Goal: Task Accomplishment & Management: Manage account settings

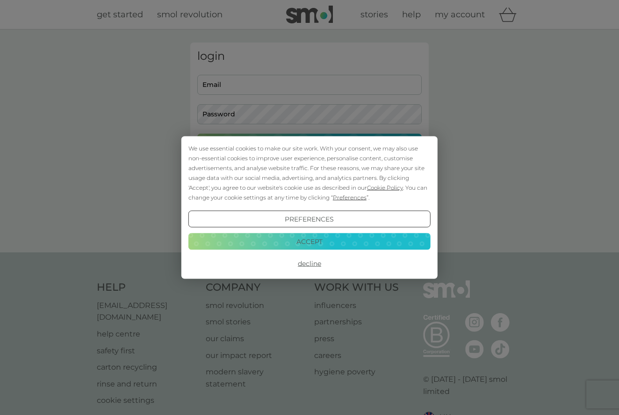
click at [310, 267] on button "Decline" at bounding box center [309, 263] width 242 height 17
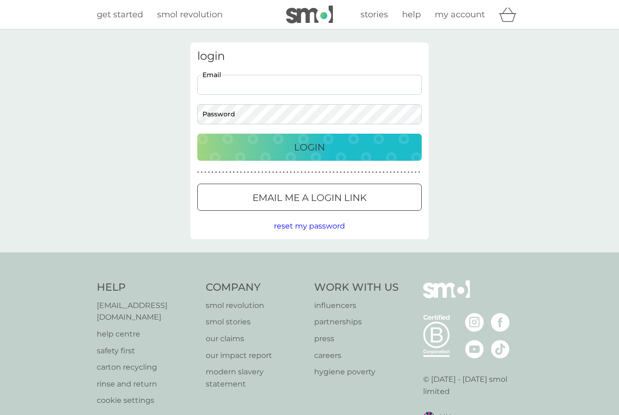
type input "[PERSON_NAME][EMAIL_ADDRESS][DOMAIN_NAME]"
click at [289, 140] on div "Login" at bounding box center [310, 147] width 206 height 15
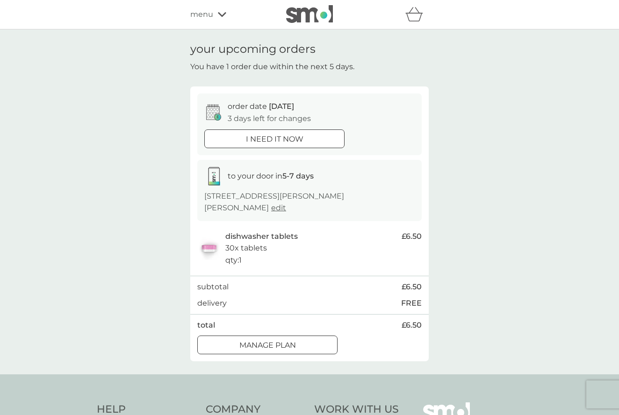
click at [270, 341] on div at bounding box center [268, 346] width 34 height 10
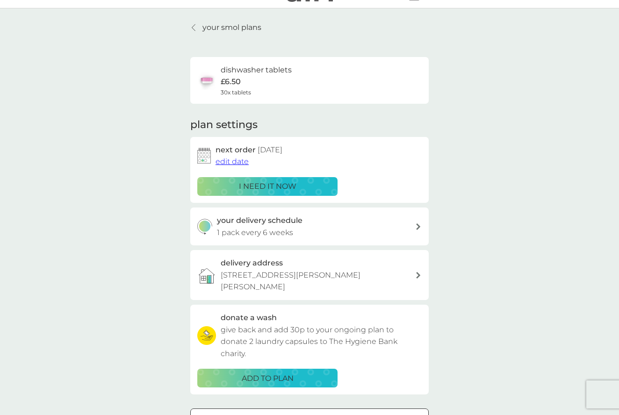
scroll to position [19, 0]
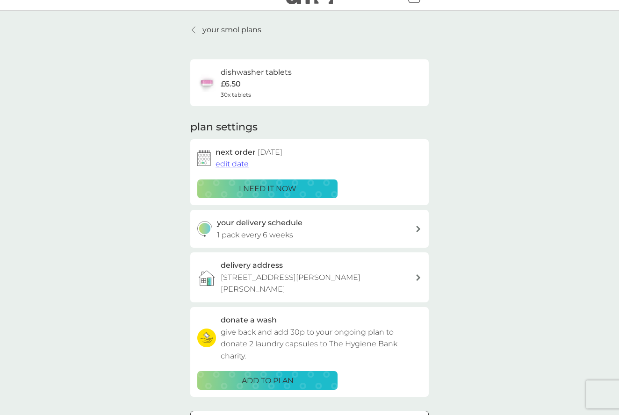
click at [368, 230] on div "your delivery schedule 1 pack every 6 weeks" at bounding box center [316, 229] width 199 height 24
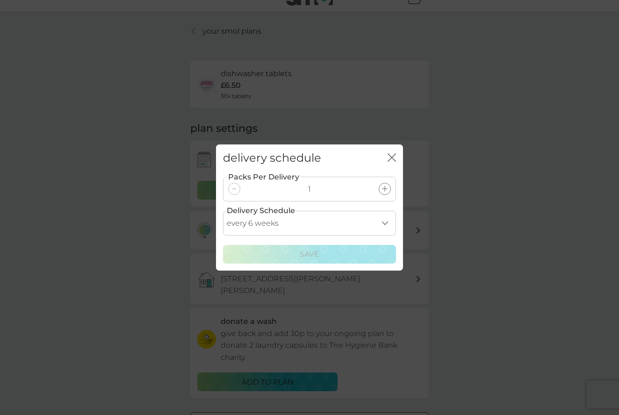
scroll to position [17, 0]
select select "84"
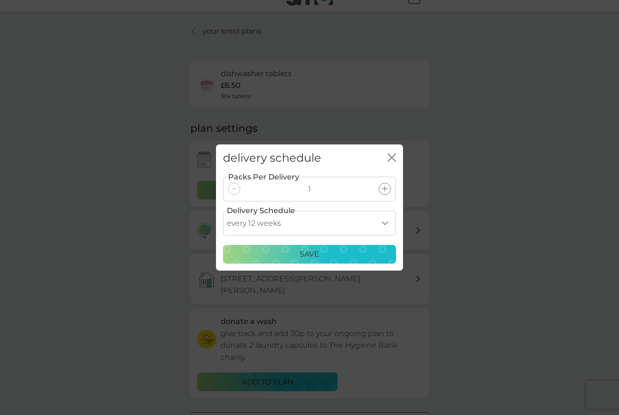
click at [310, 253] on p "Save" at bounding box center [310, 254] width 20 height 12
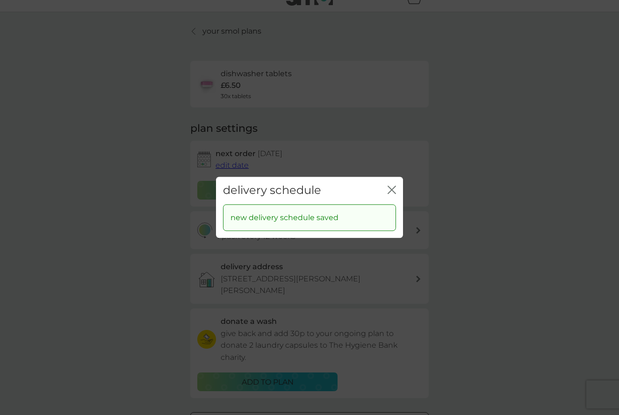
click at [397, 188] on div "delivery schedule close" at bounding box center [309, 191] width 187 height 28
click at [392, 190] on icon "close" at bounding box center [394, 189] width 4 height 7
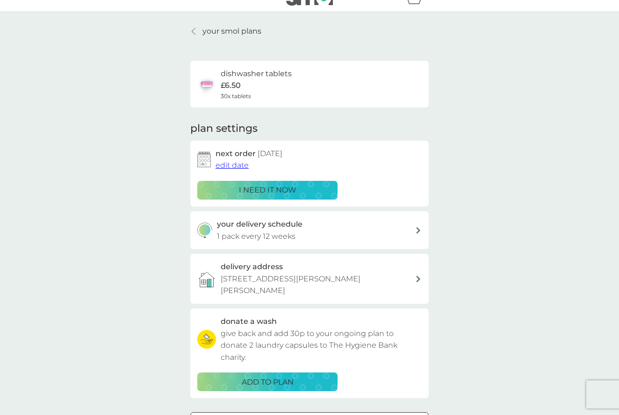
click at [230, 161] on span "edit date" at bounding box center [232, 165] width 33 height 9
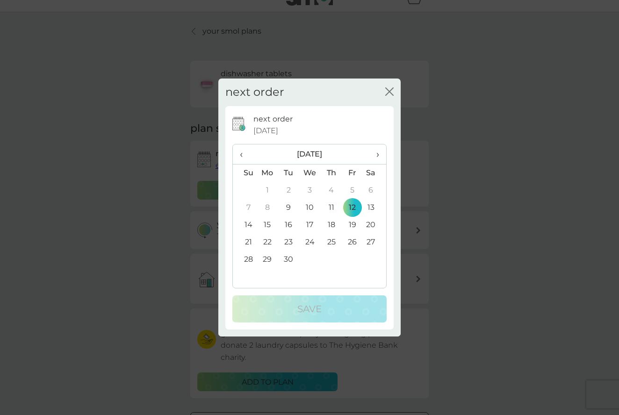
click at [377, 153] on span "›" at bounding box center [374, 154] width 9 height 20
click at [371, 207] on td "8" at bounding box center [374, 207] width 23 height 17
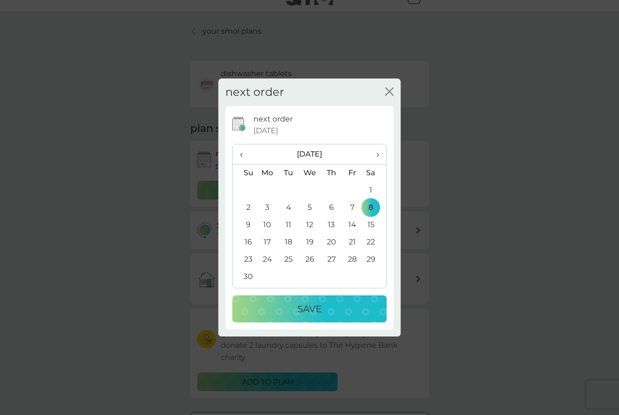
click at [306, 309] on p "Save" at bounding box center [309, 309] width 24 height 15
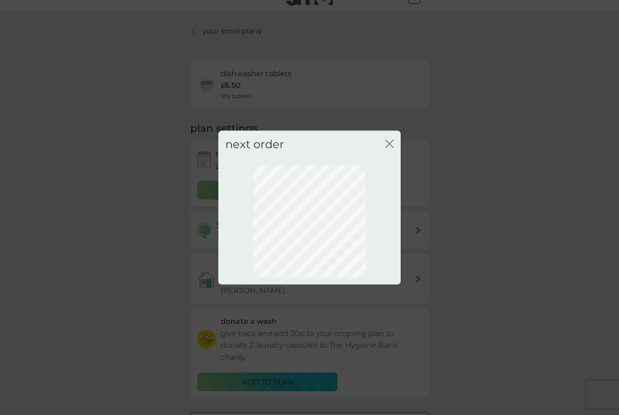
scroll to position [0, 0]
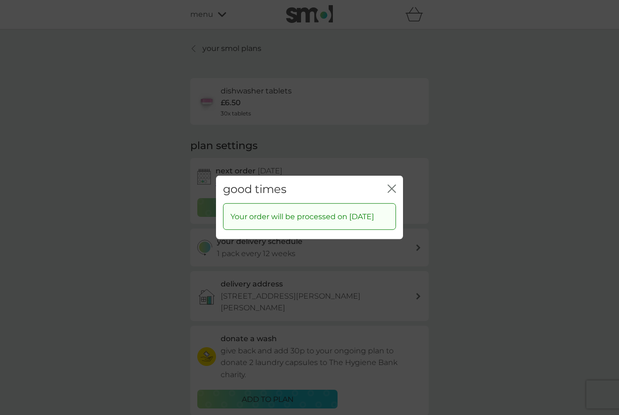
click at [392, 185] on icon "close" at bounding box center [392, 189] width 8 height 8
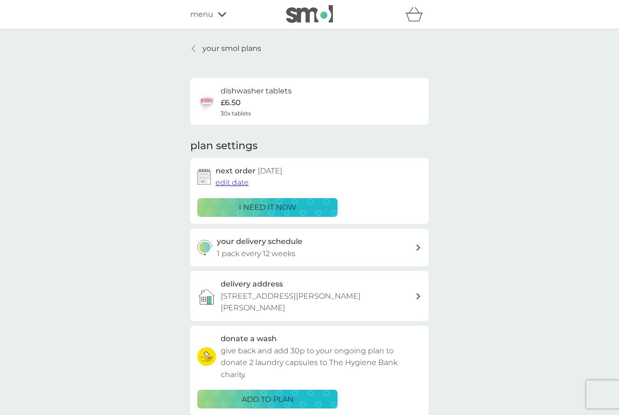
click at [363, 171] on div "next order [DATE] edit date" at bounding box center [319, 177] width 206 height 24
click at [218, 15] on icon at bounding box center [222, 15] width 8 height 6
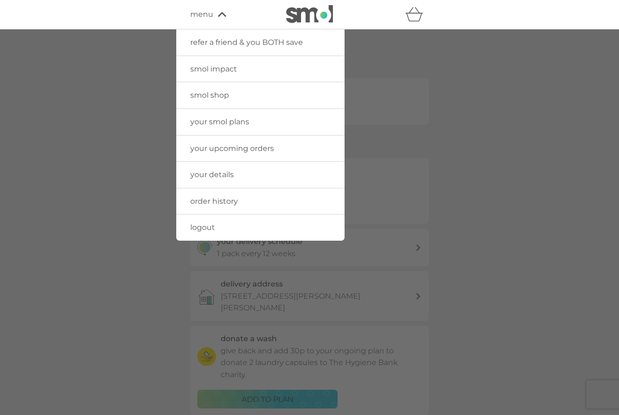
click at [229, 119] on span "your smol plans" at bounding box center [219, 121] width 59 height 9
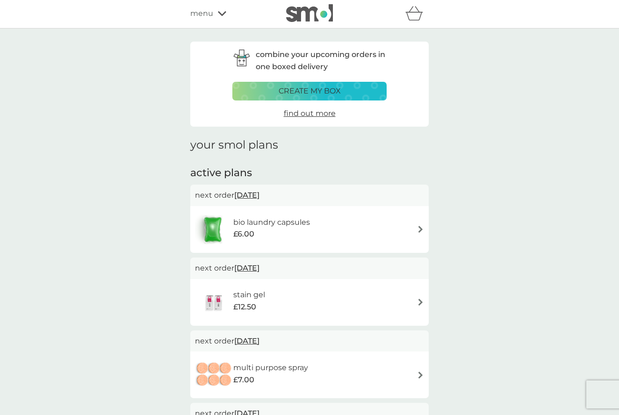
scroll to position [1, 0]
